Goal: Use online tool/utility: Utilize a website feature to perform a specific function

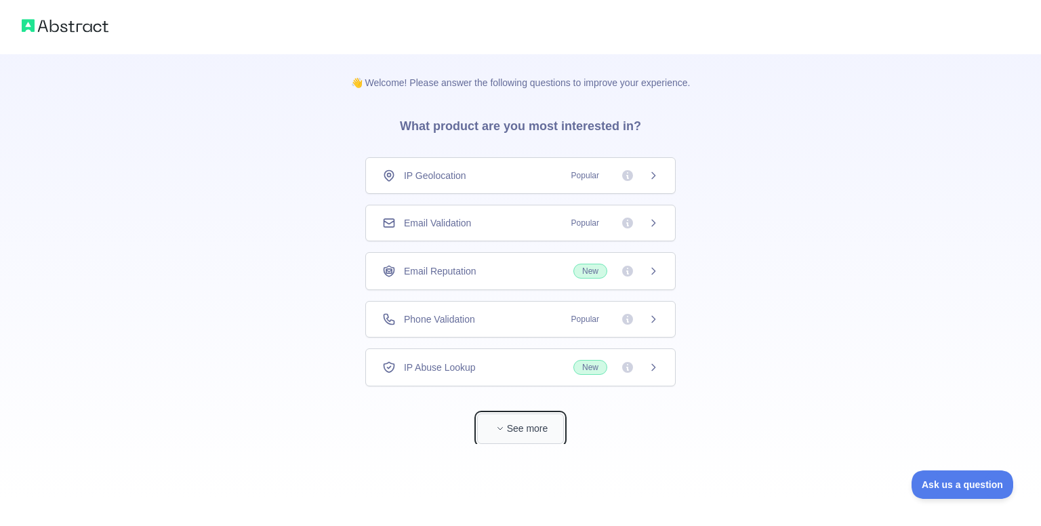
click at [530, 438] on button "See more" at bounding box center [520, 428] width 87 height 31
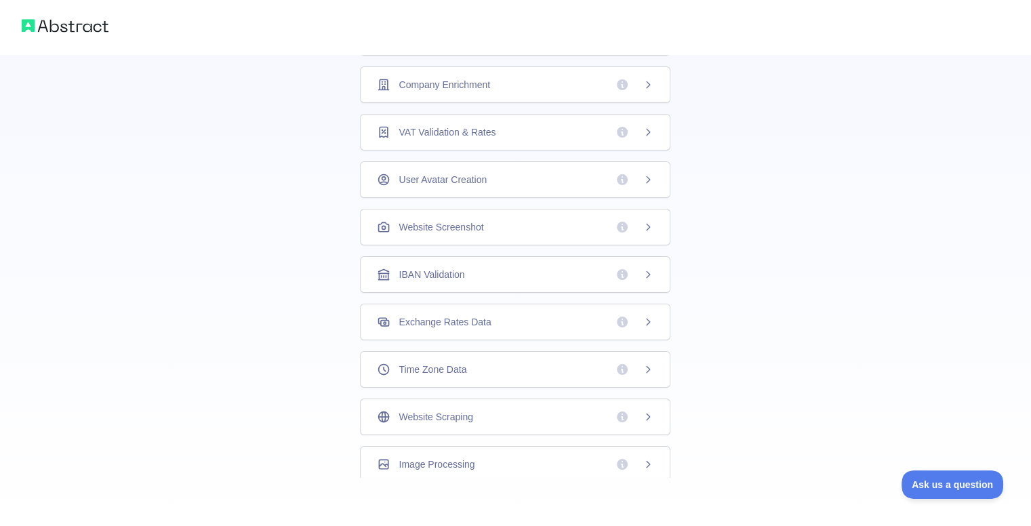
scroll to position [331, 0]
click at [638, 230] on div "Website Screenshot" at bounding box center [515, 226] width 310 height 37
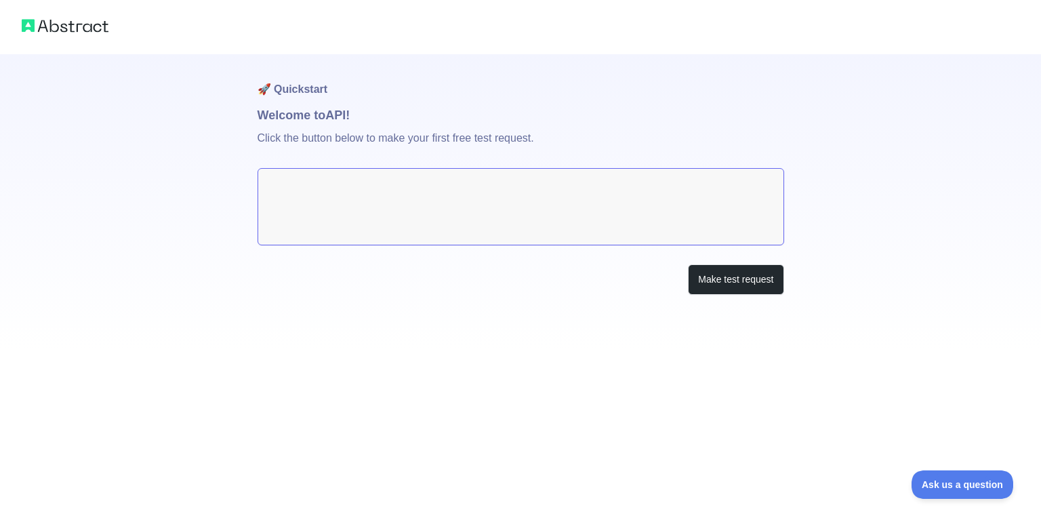
click at [582, 220] on textarea at bounding box center [521, 206] width 527 height 77
click at [749, 284] on button "Make test request" at bounding box center [736, 279] width 96 height 31
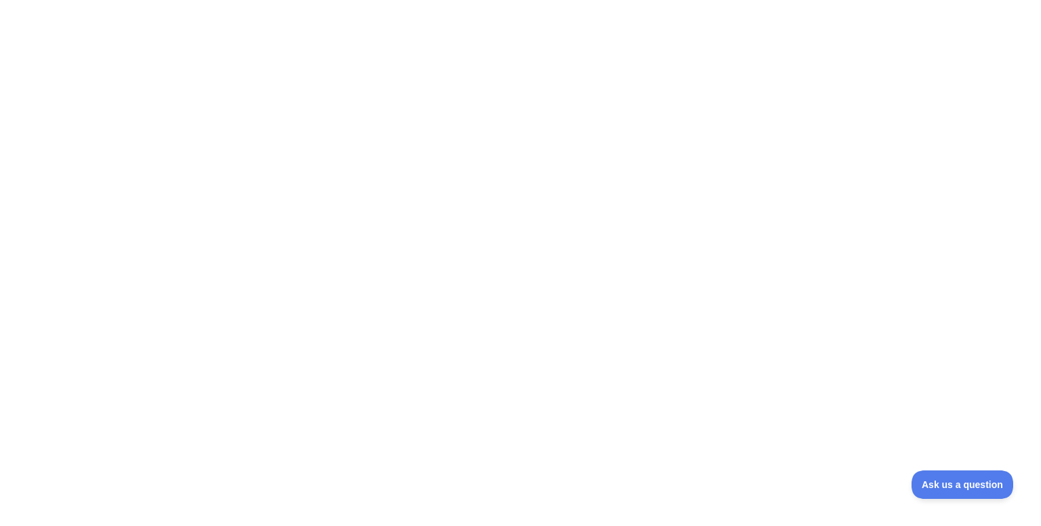
click at [420, 168] on div at bounding box center [520, 263] width 1041 height 526
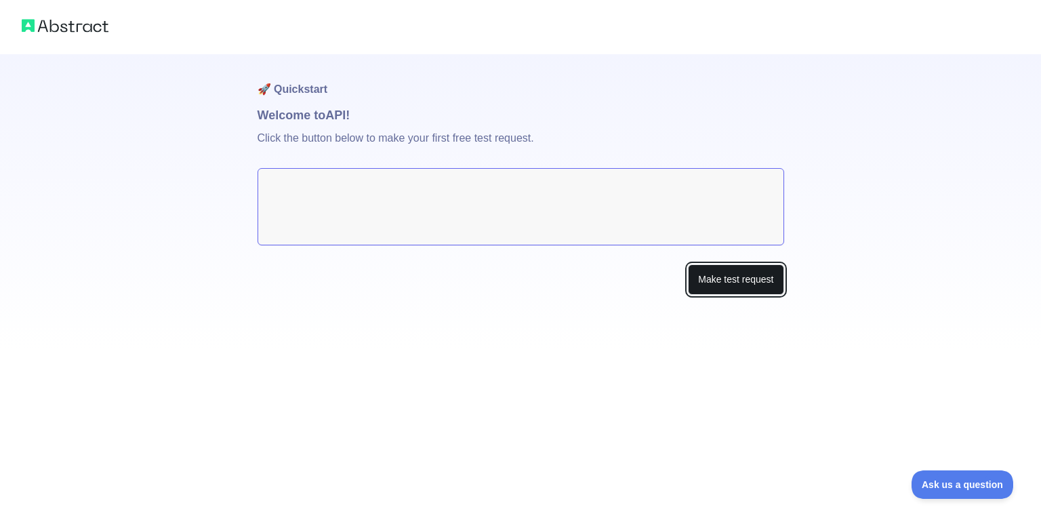
click at [746, 290] on button "Make test request" at bounding box center [736, 279] width 96 height 31
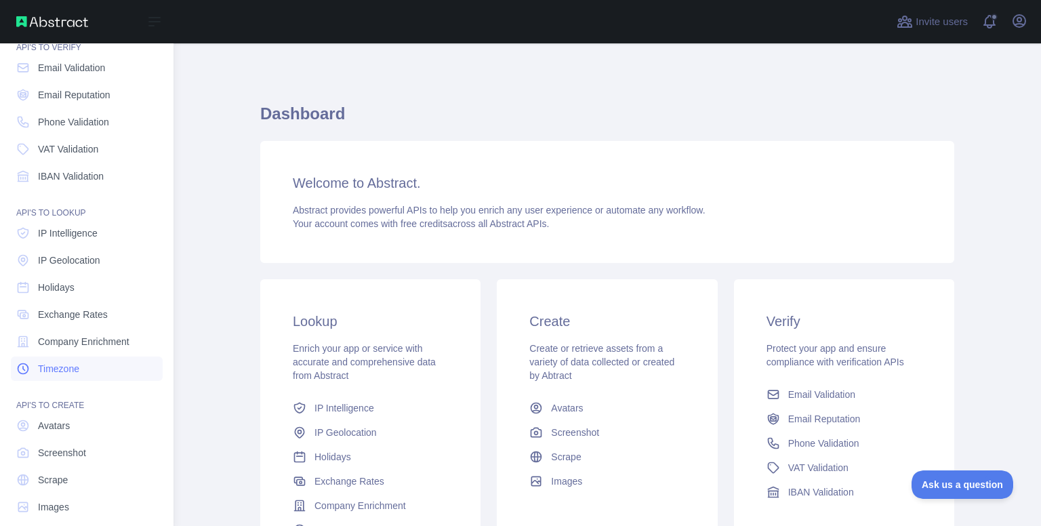
scroll to position [70, 0]
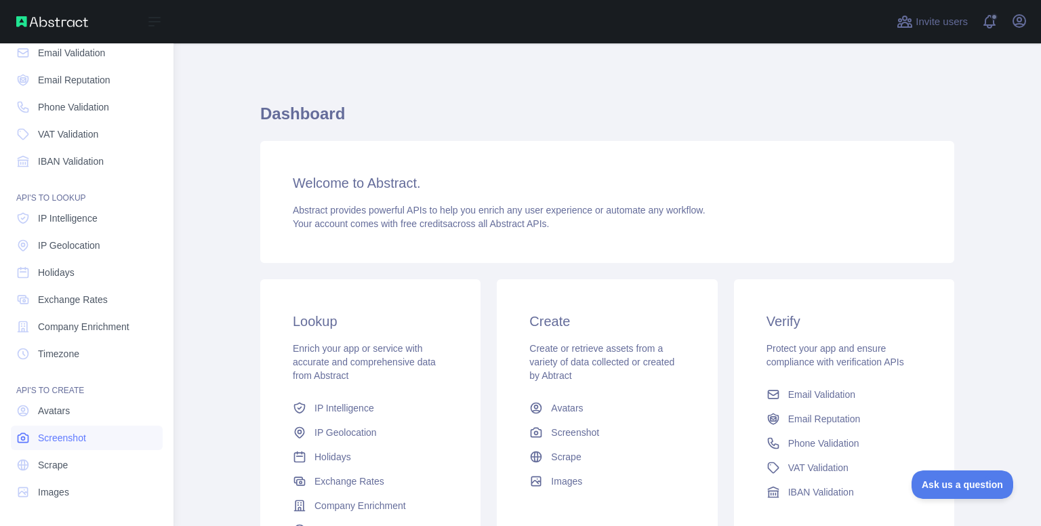
click at [70, 434] on span "Screenshot" at bounding box center [62, 438] width 48 height 14
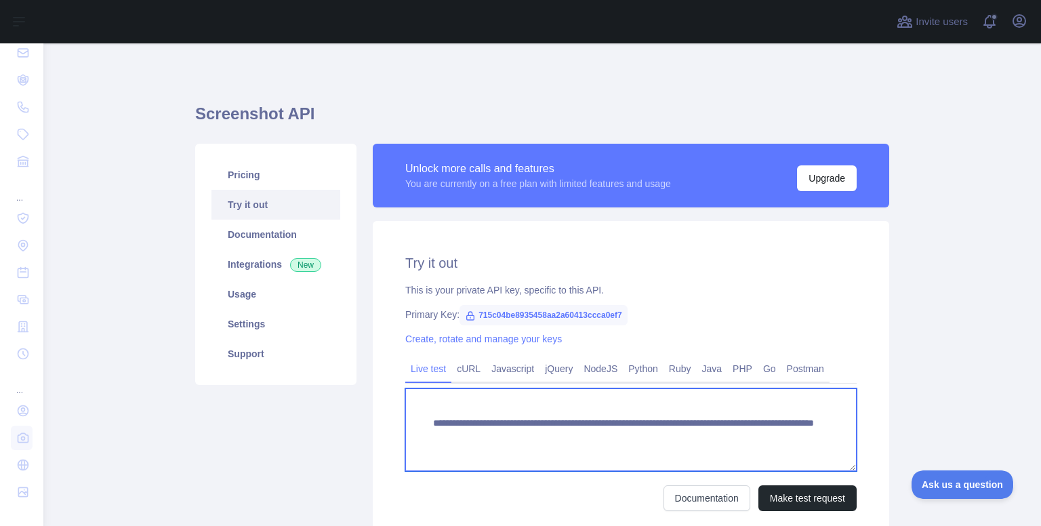
click at [659, 440] on textarea "**********" at bounding box center [630, 429] width 451 height 83
drag, startPoint x: 659, startPoint y: 440, endPoint x: 720, endPoint y: 441, distance: 61.7
click at [720, 441] on textarea "**********" at bounding box center [630, 429] width 451 height 83
click at [690, 440] on textarea "**********" at bounding box center [630, 429] width 451 height 83
drag, startPoint x: 690, startPoint y: 440, endPoint x: 719, endPoint y: 443, distance: 29.3
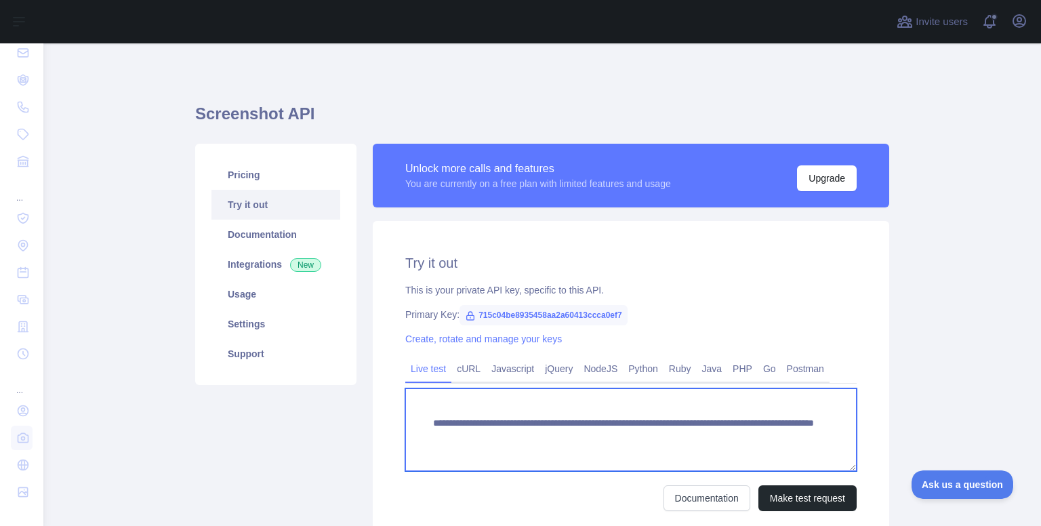
click at [719, 443] on textarea "**********" at bounding box center [630, 429] width 451 height 83
type textarea "**********"
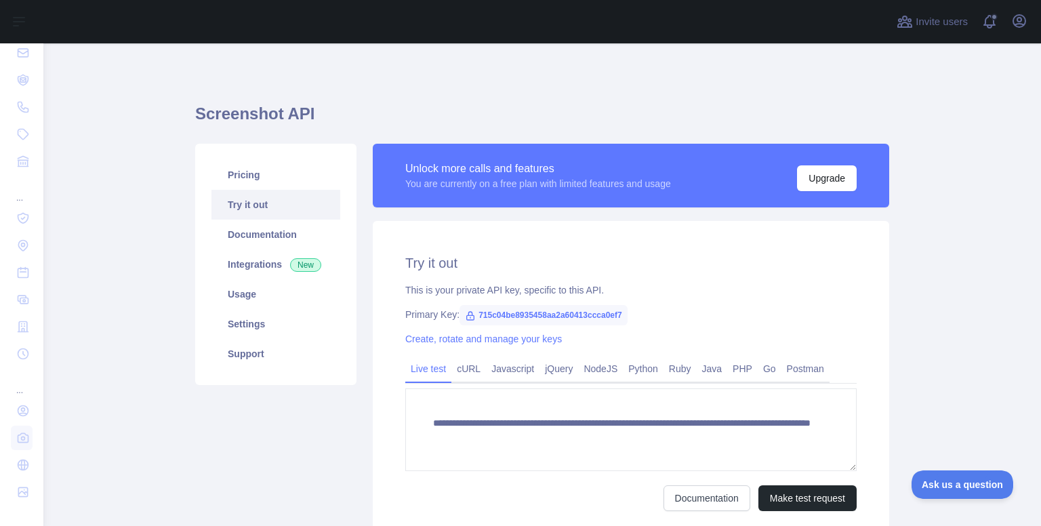
click at [876, 423] on div "**********" at bounding box center [631, 382] width 516 height 323
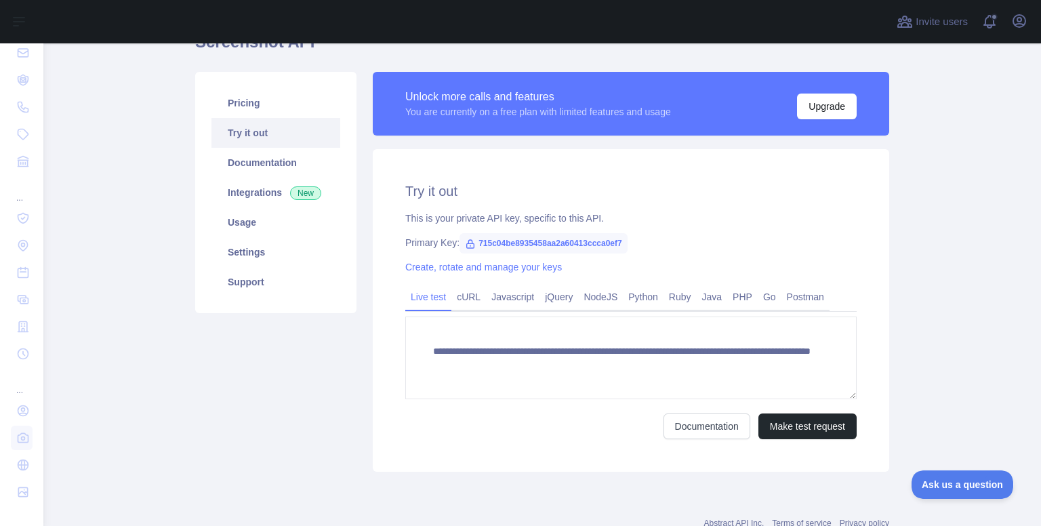
scroll to position [79, 0]
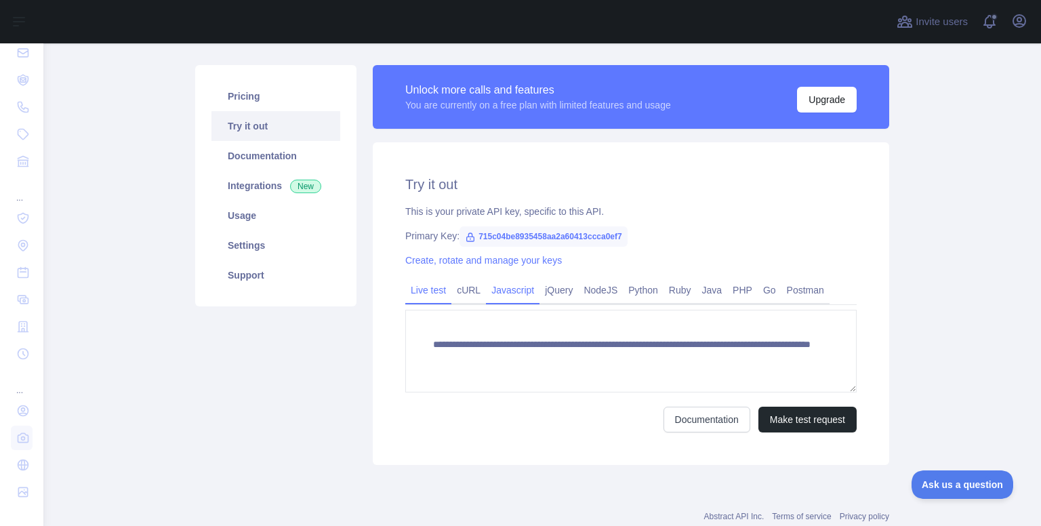
click at [500, 289] on link "Javascript" at bounding box center [513, 290] width 54 height 22
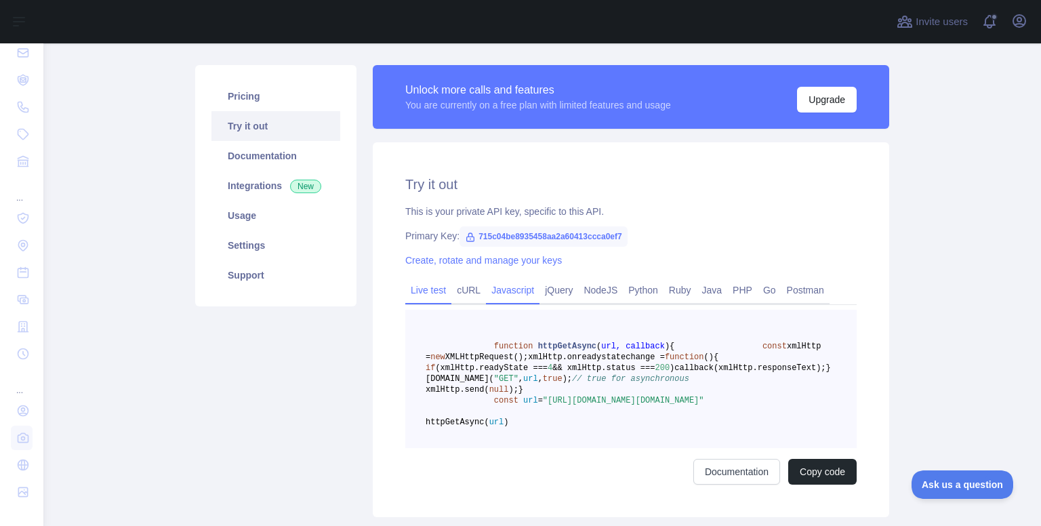
click at [422, 299] on link "Live test" at bounding box center [428, 290] width 46 height 22
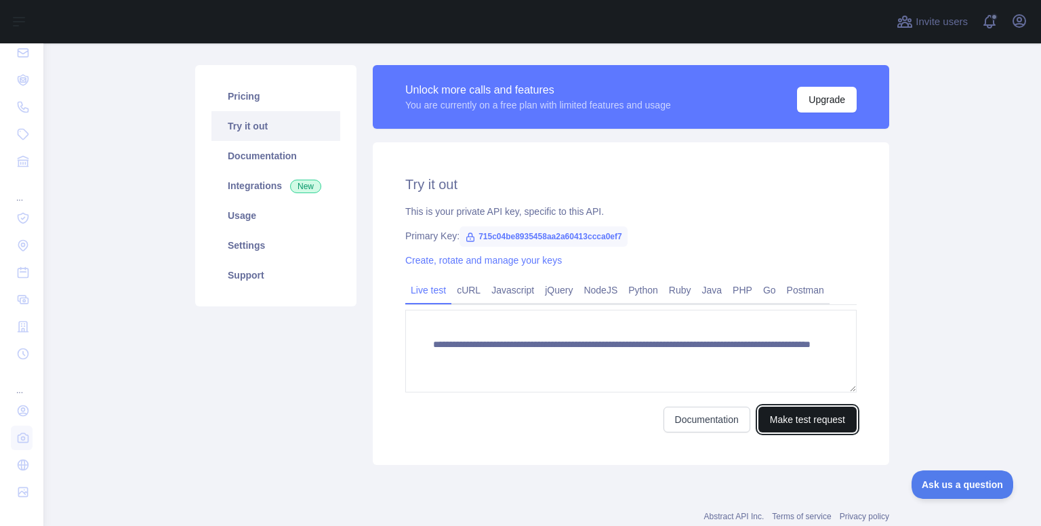
click at [775, 416] on button "Make test request" at bounding box center [807, 420] width 98 height 26
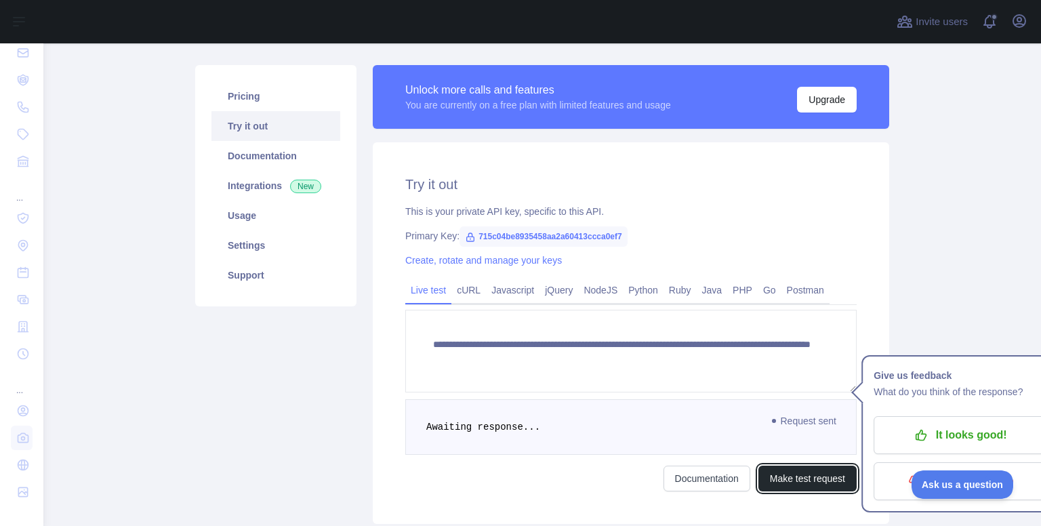
scroll to position [176, 0]
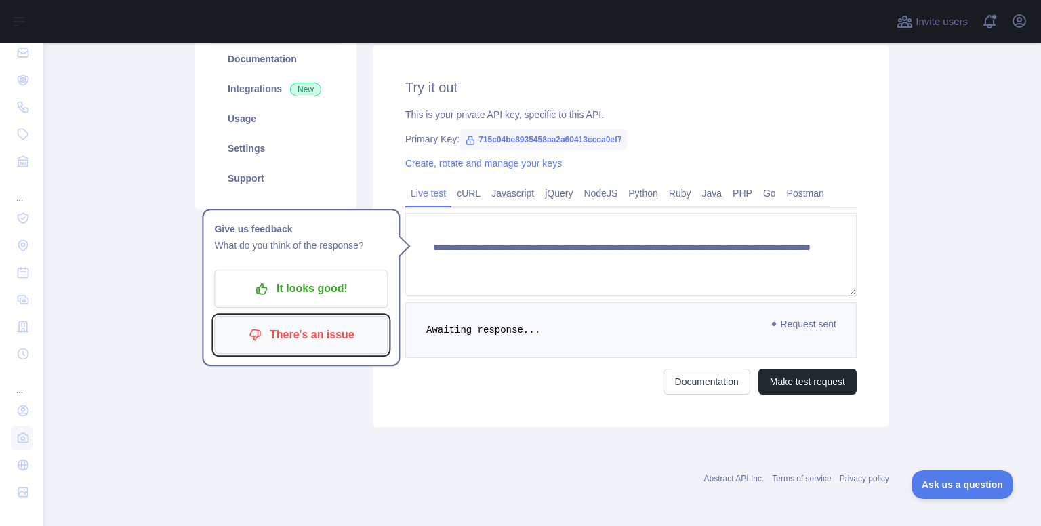
click at [339, 329] on p "There's an issue" at bounding box center [300, 334] width 153 height 23
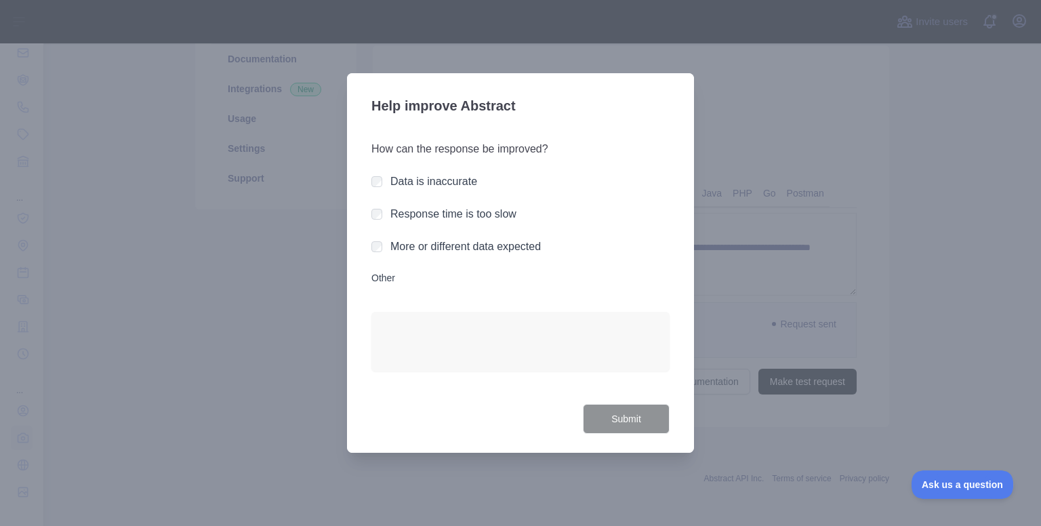
click at [431, 247] on label "More or different data expected" at bounding box center [465, 247] width 150 height 12
click at [641, 413] on button "Submit" at bounding box center [626, 419] width 87 height 31
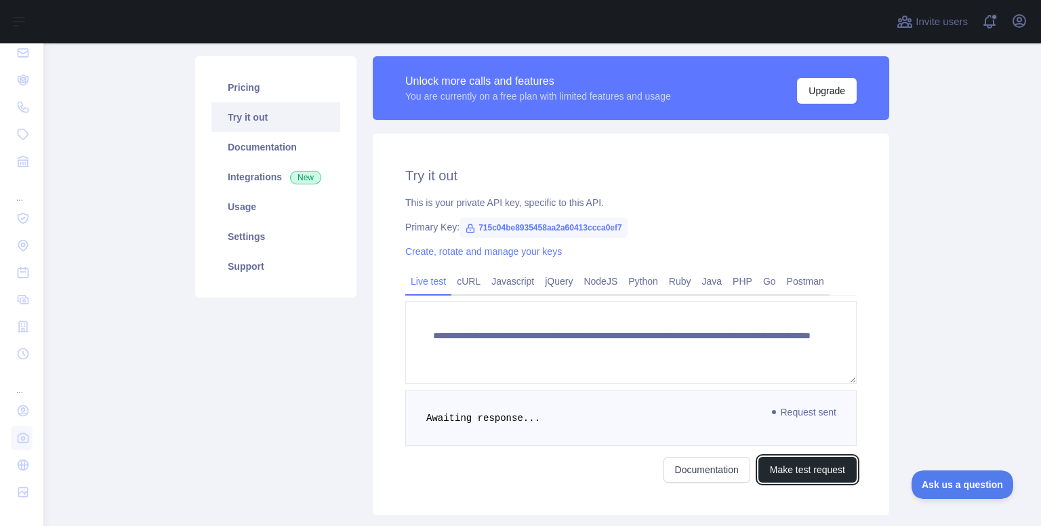
scroll to position [87, 0]
click at [262, 155] on link "Documentation" at bounding box center [275, 148] width 129 height 30
click at [241, 218] on link "Usage" at bounding box center [275, 207] width 129 height 30
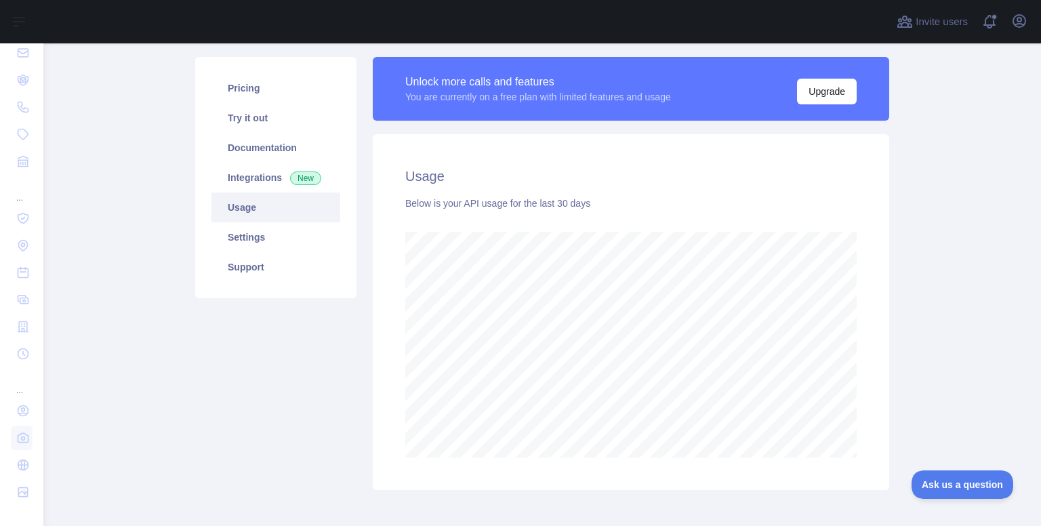
scroll to position [483, 987]
click at [244, 242] on link "Settings" at bounding box center [275, 237] width 129 height 30
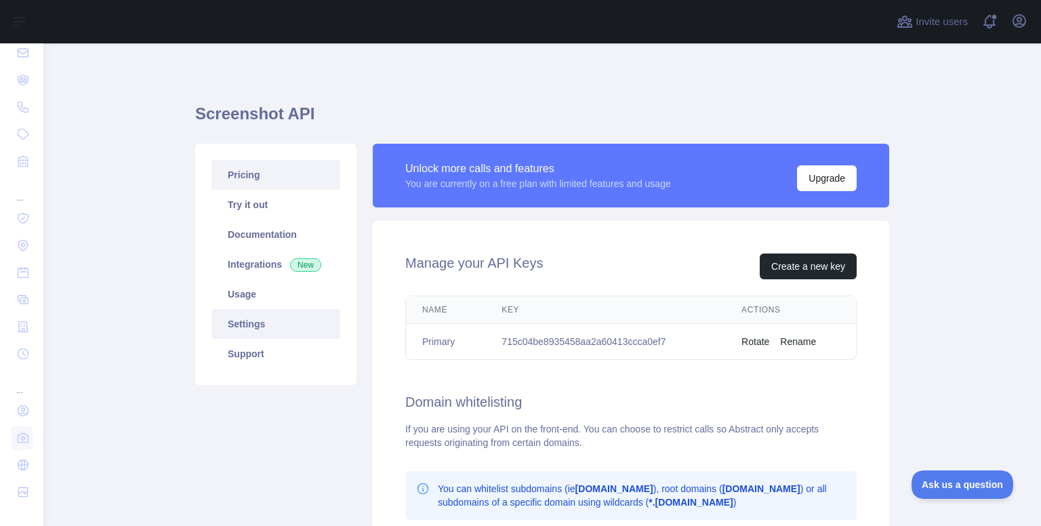
click at [285, 180] on link "Pricing" at bounding box center [275, 175] width 129 height 30
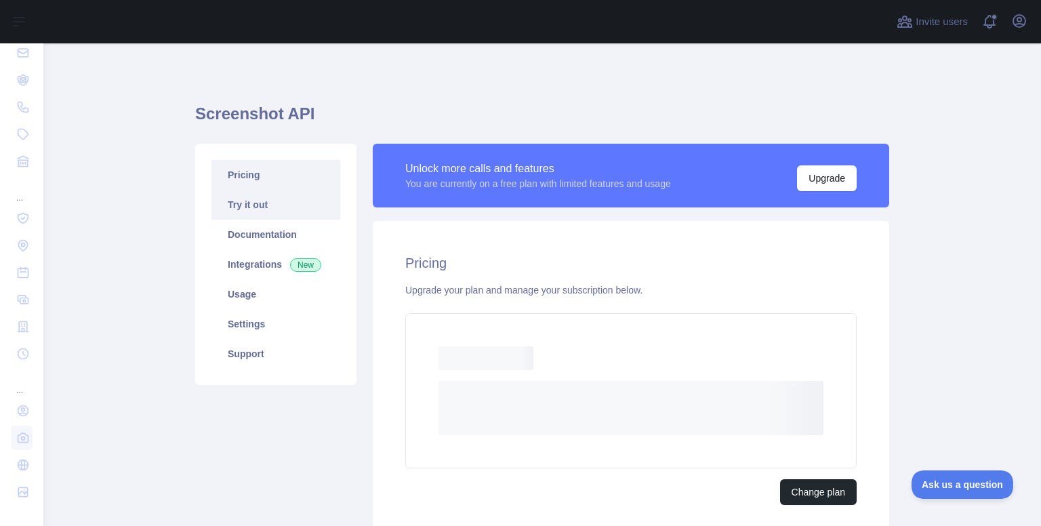
click at [289, 215] on link "Try it out" at bounding box center [275, 205] width 129 height 30
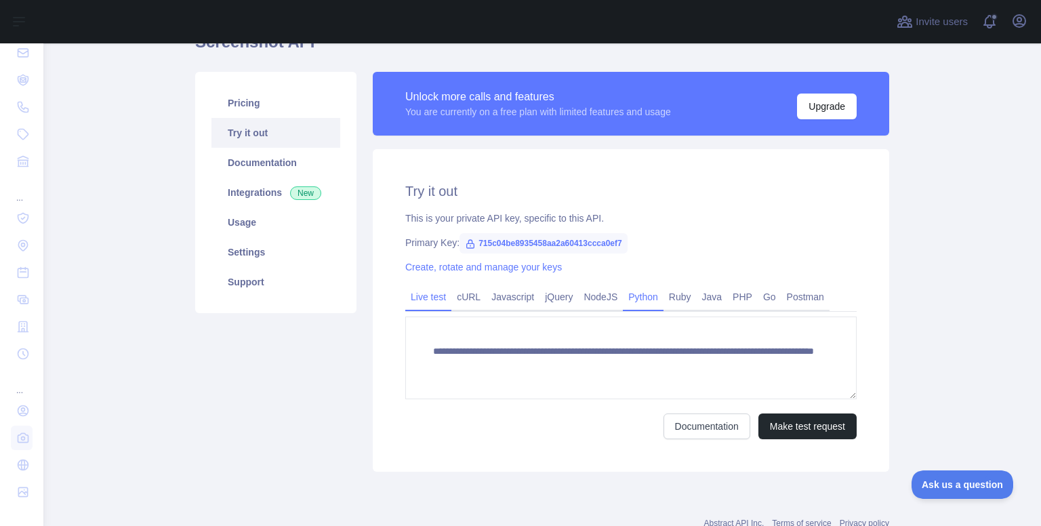
scroll to position [80, 0]
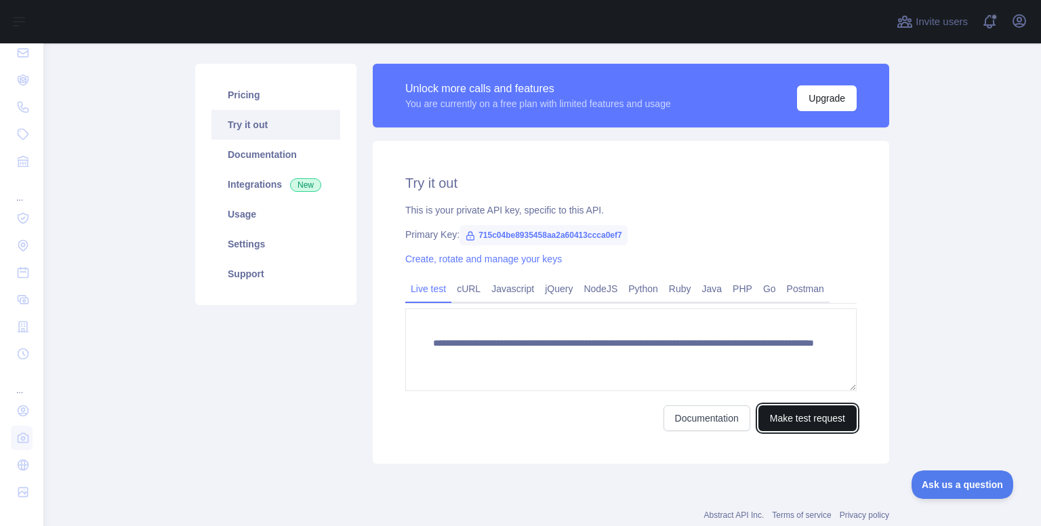
click at [770, 416] on button "Make test request" at bounding box center [807, 418] width 98 height 26
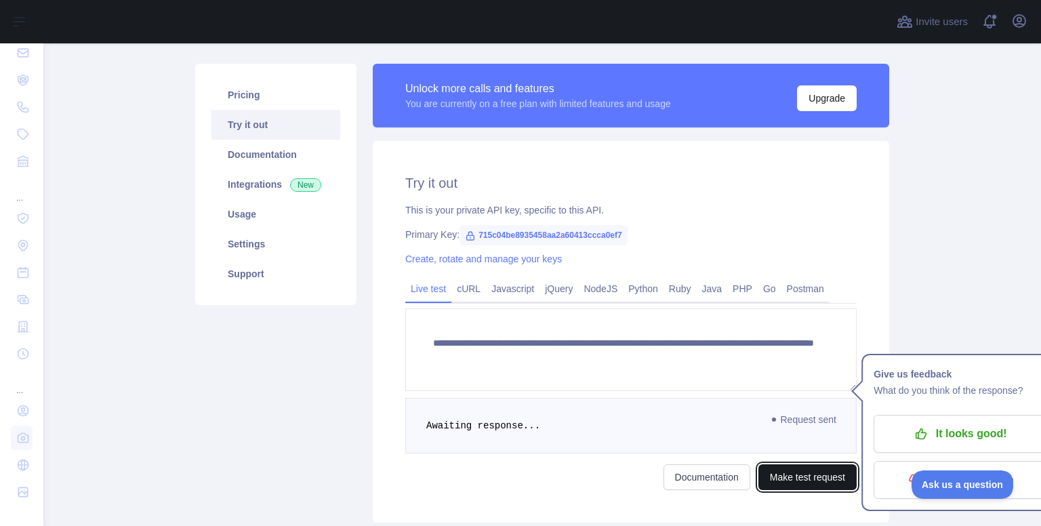
click at [800, 473] on button "Make test request" at bounding box center [807, 477] width 98 height 26
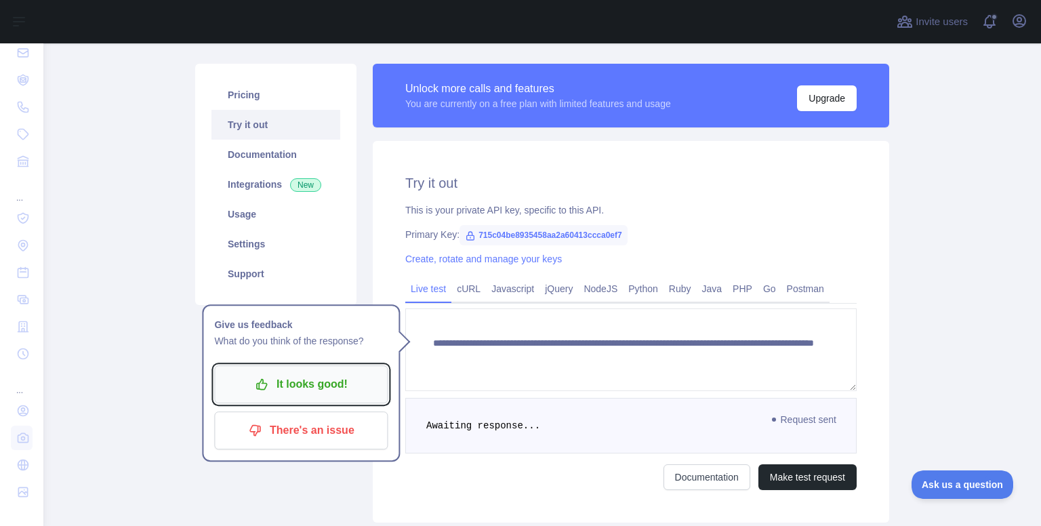
click at [342, 388] on p "It looks good!" at bounding box center [300, 384] width 153 height 23
